Goal: Find contact information: Find contact information

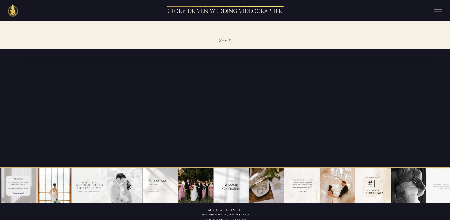
scroll to position [1502, 0]
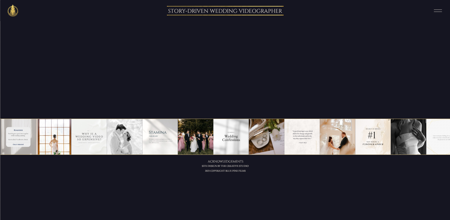
click at [439, 13] on icon at bounding box center [438, 10] width 14 height 11
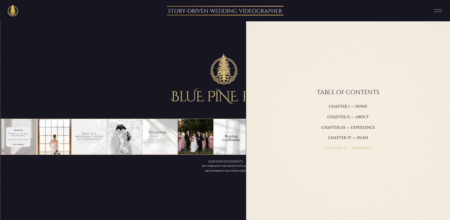
click at [360, 148] on h3 "Chapter V — contact" at bounding box center [348, 148] width 143 height 8
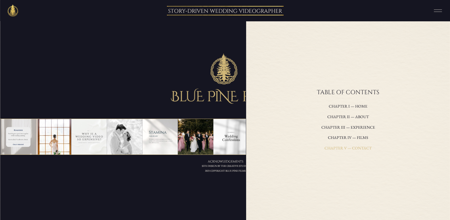
click at [360, 148] on h3 "Chapter V — contact" at bounding box center [348, 148] width 143 height 8
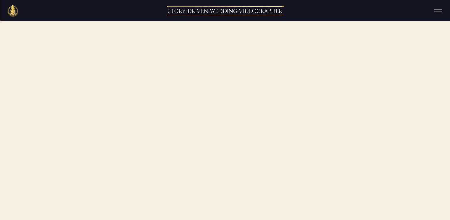
scroll to position [426, 0]
